Goal: Task Accomplishment & Management: Manage account settings

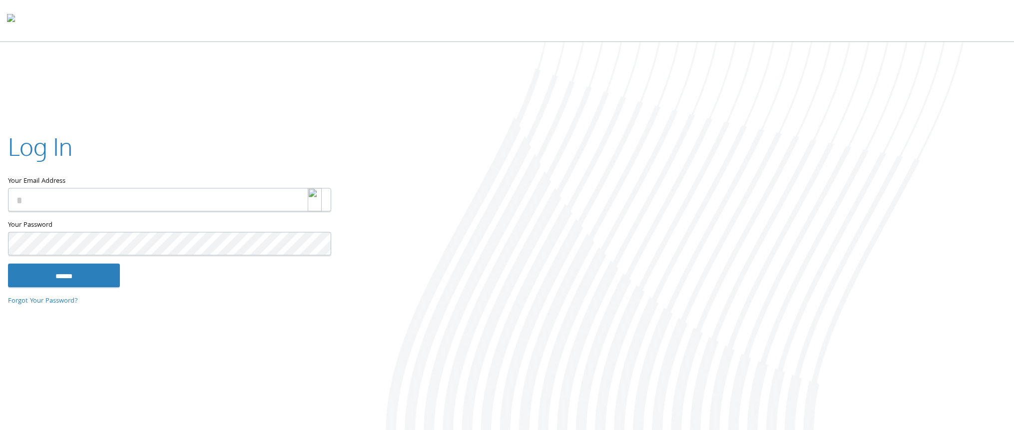
click at [313, 201] on img at bounding box center [315, 199] width 14 height 23
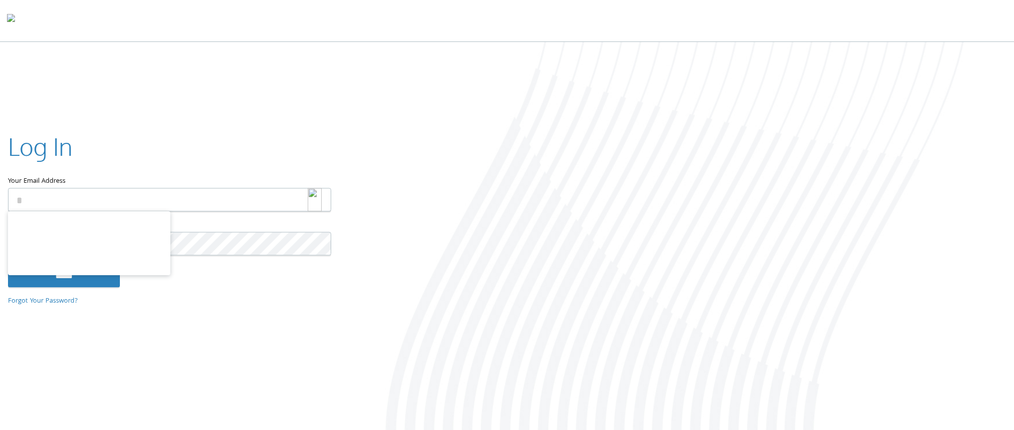
type input "**********"
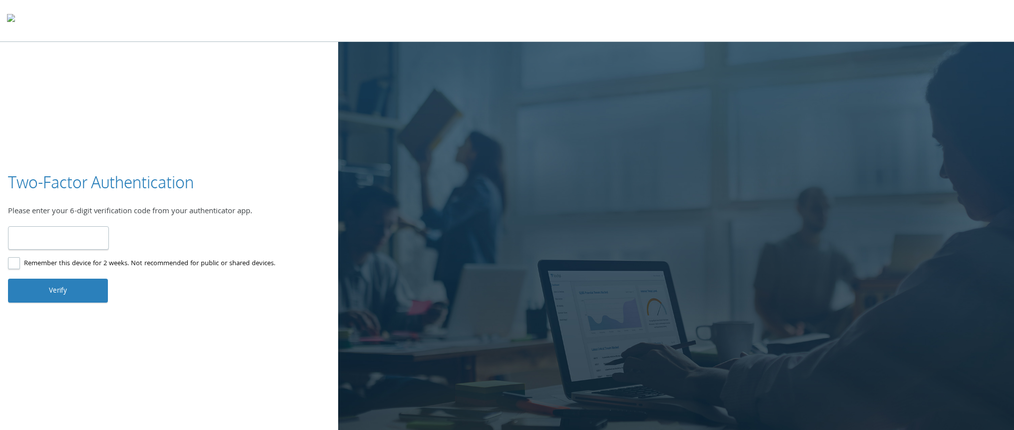
click at [52, 235] on input "number" at bounding box center [58, 237] width 101 height 23
type input "******"
